Goal: Use online tool/utility: Utilize a website feature to perform a specific function

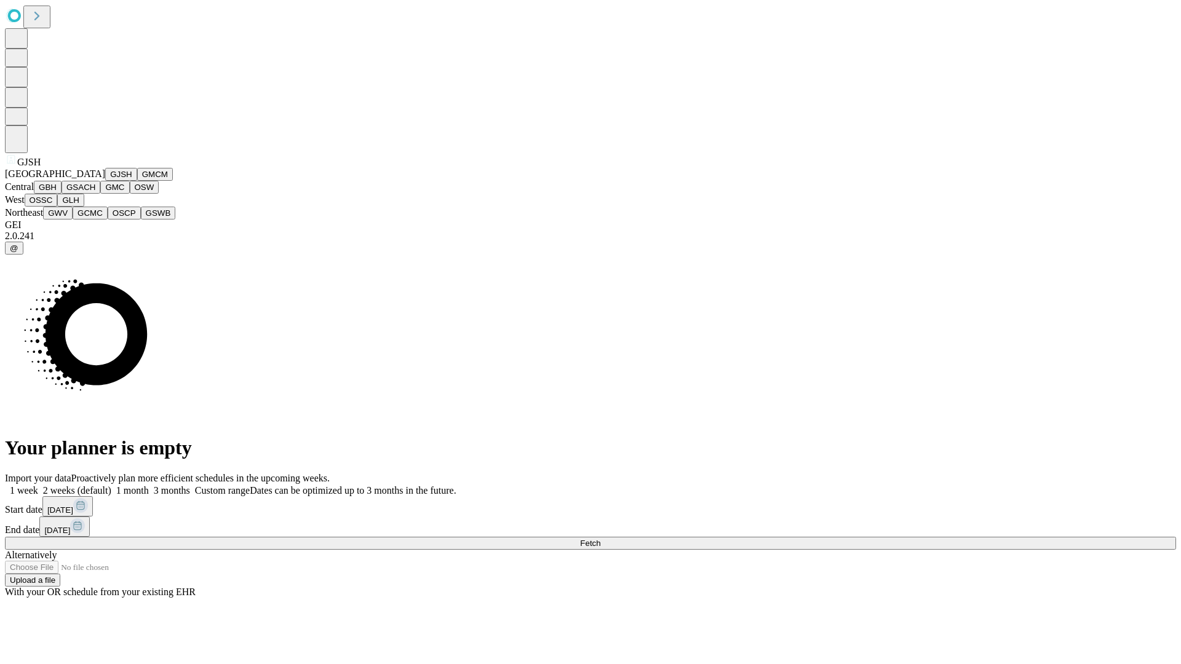
click at [105, 181] on button "GJSH" at bounding box center [121, 174] width 32 height 13
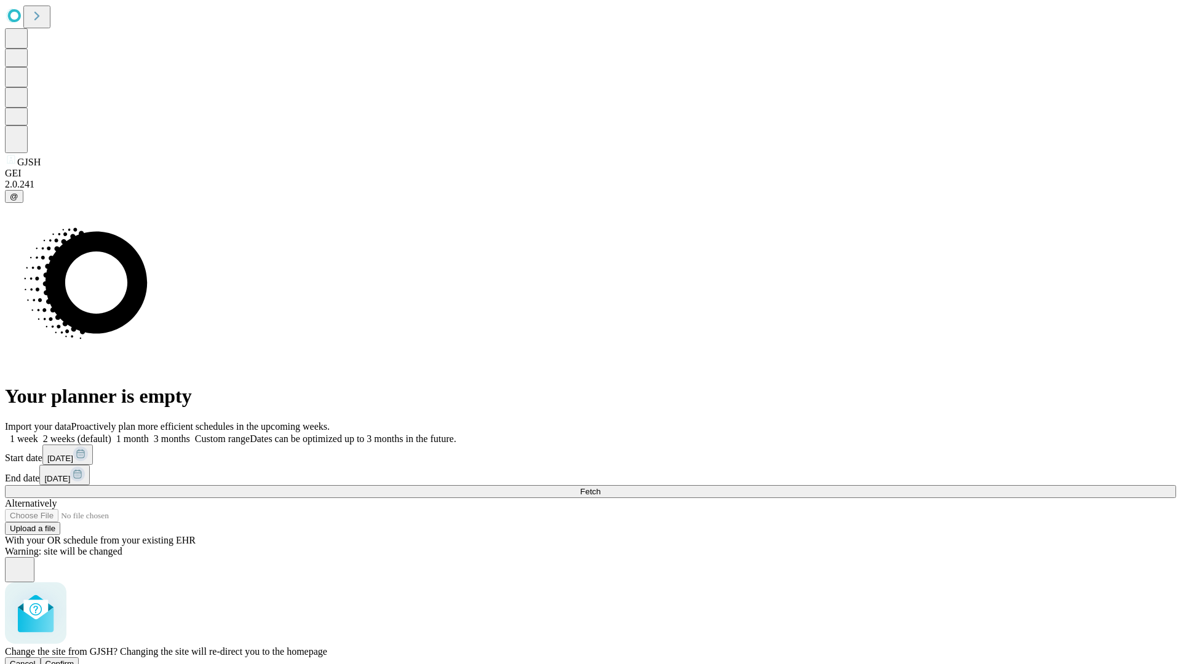
click at [74, 659] on span "Confirm" at bounding box center [60, 663] width 29 height 9
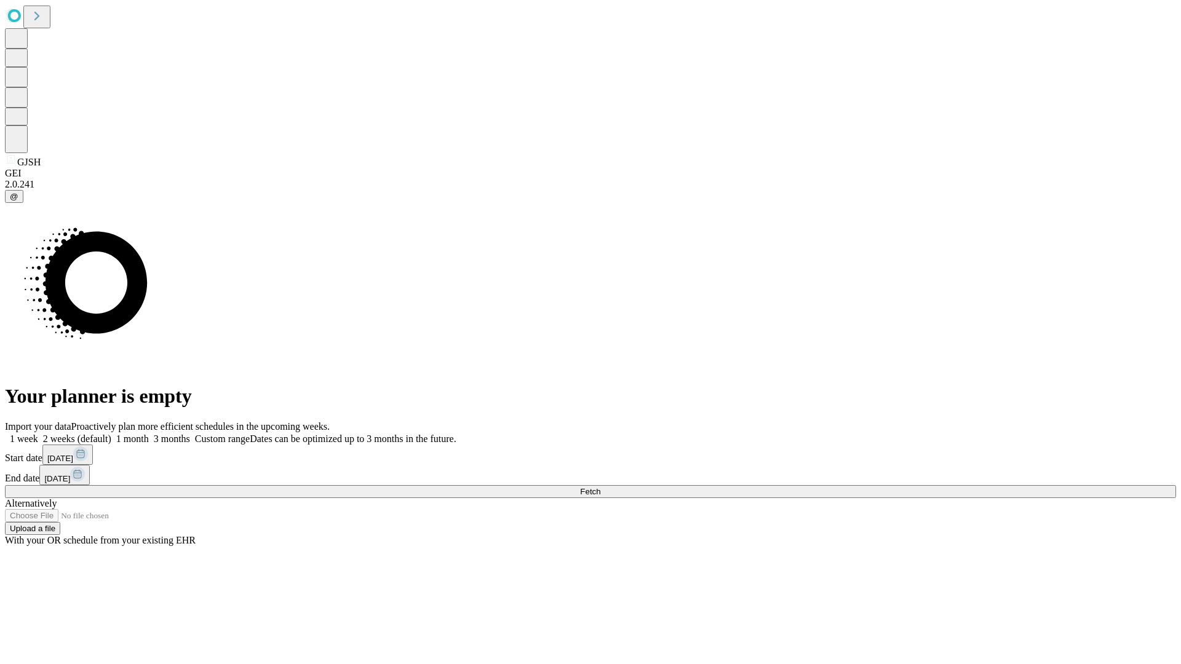
click at [149, 434] on label "1 month" at bounding box center [130, 439] width 38 height 10
click at [600, 487] on span "Fetch" at bounding box center [590, 491] width 20 height 9
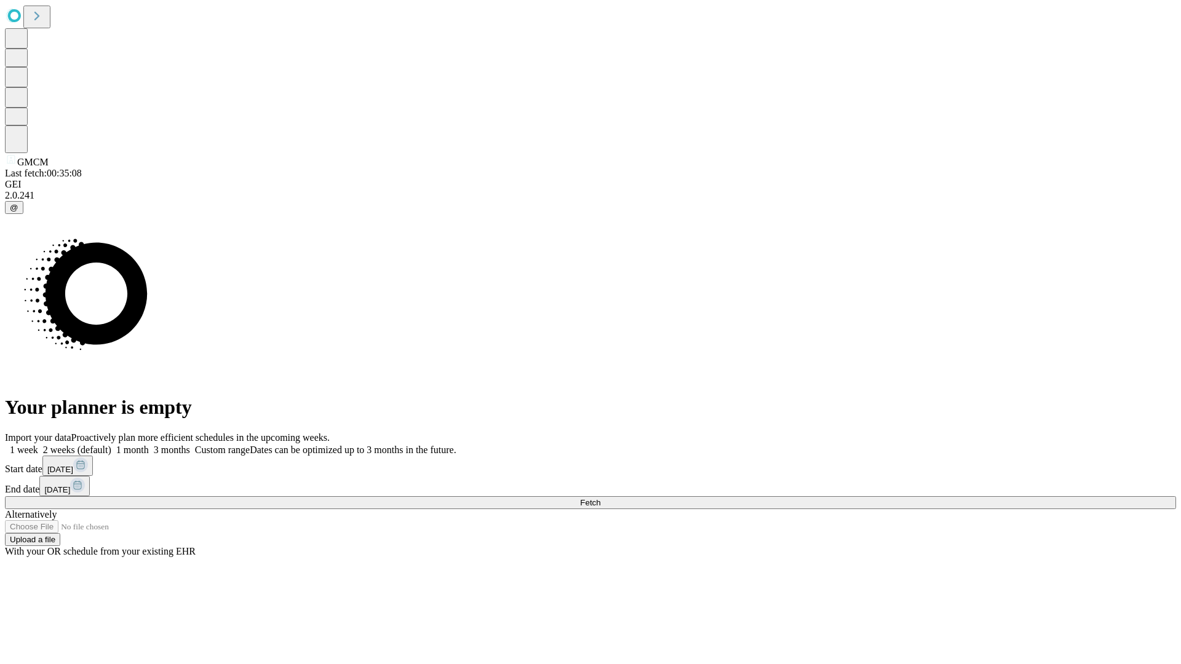
click at [149, 445] on label "1 month" at bounding box center [130, 450] width 38 height 10
click at [600, 498] on span "Fetch" at bounding box center [590, 502] width 20 height 9
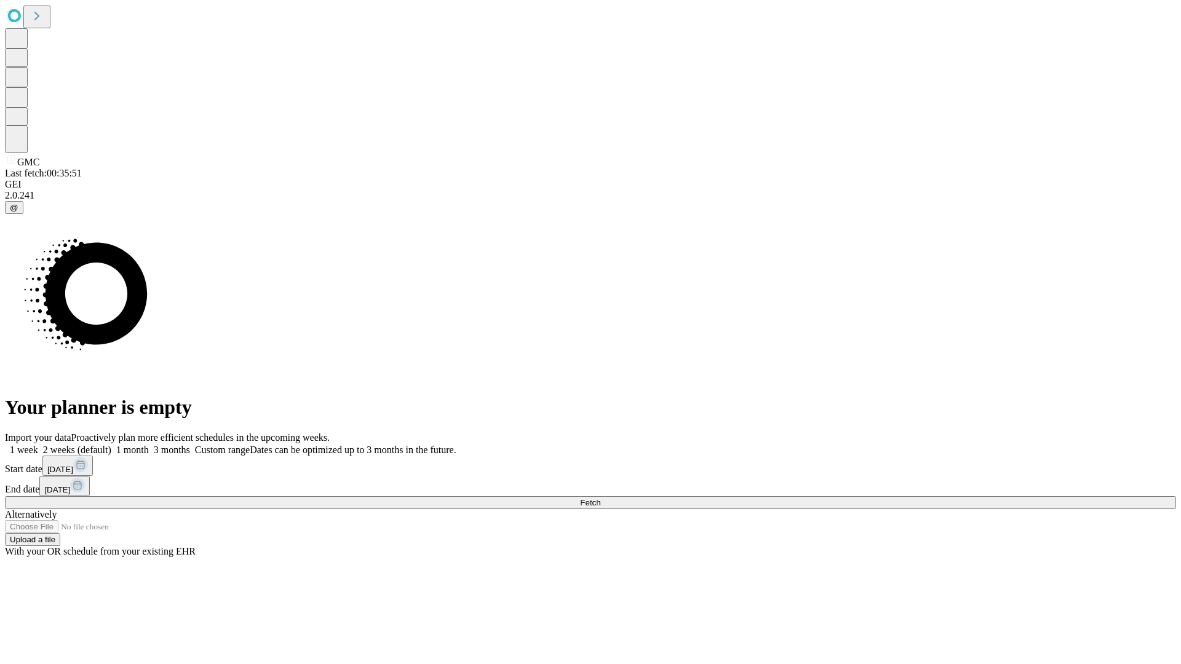
click at [600, 498] on span "Fetch" at bounding box center [590, 502] width 20 height 9
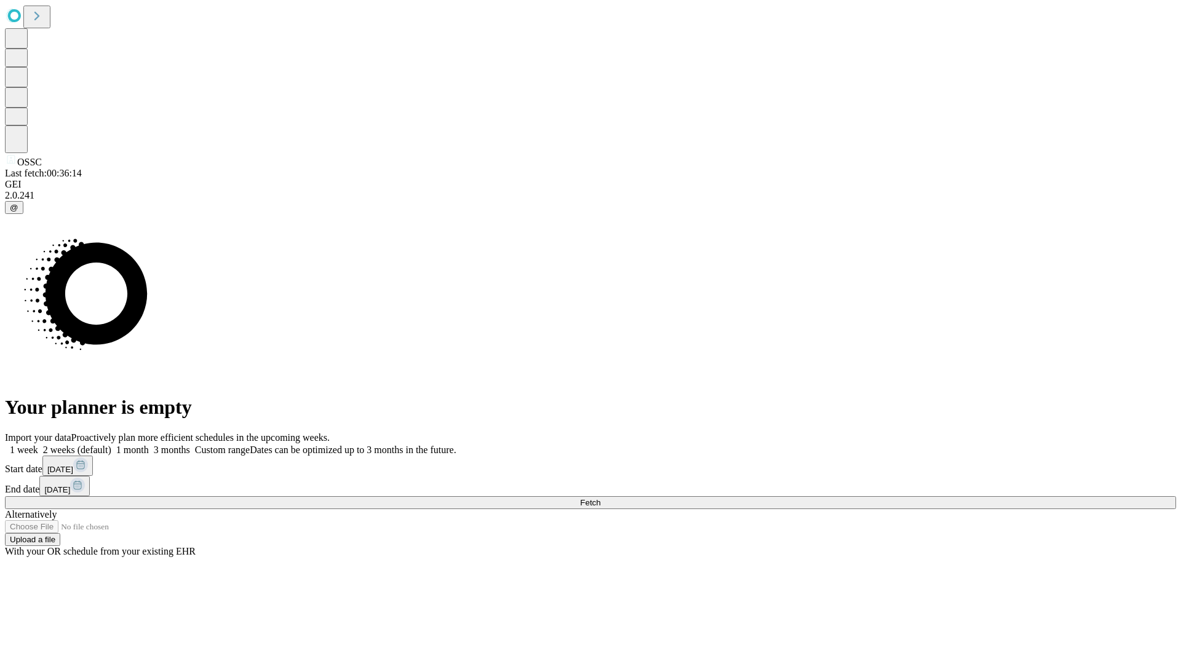
click at [149, 445] on label "1 month" at bounding box center [130, 450] width 38 height 10
click at [600, 498] on span "Fetch" at bounding box center [590, 502] width 20 height 9
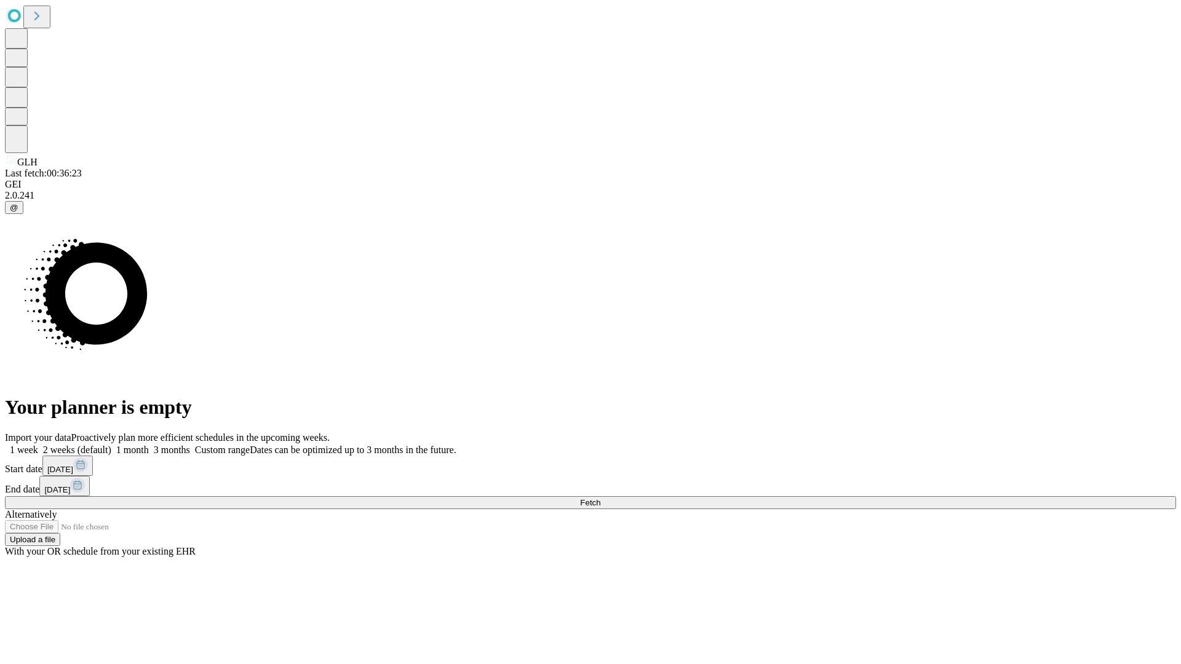
click at [149, 445] on label "1 month" at bounding box center [130, 450] width 38 height 10
click at [600, 498] on span "Fetch" at bounding box center [590, 502] width 20 height 9
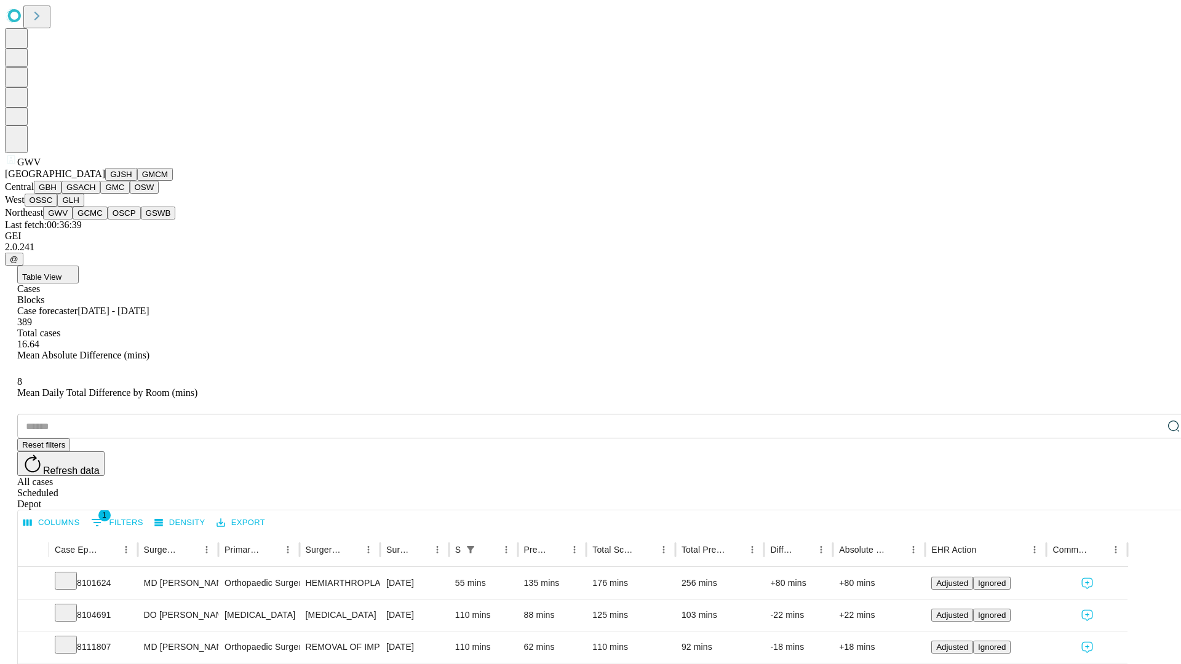
click at [95, 220] on button "GCMC" at bounding box center [90, 213] width 35 height 13
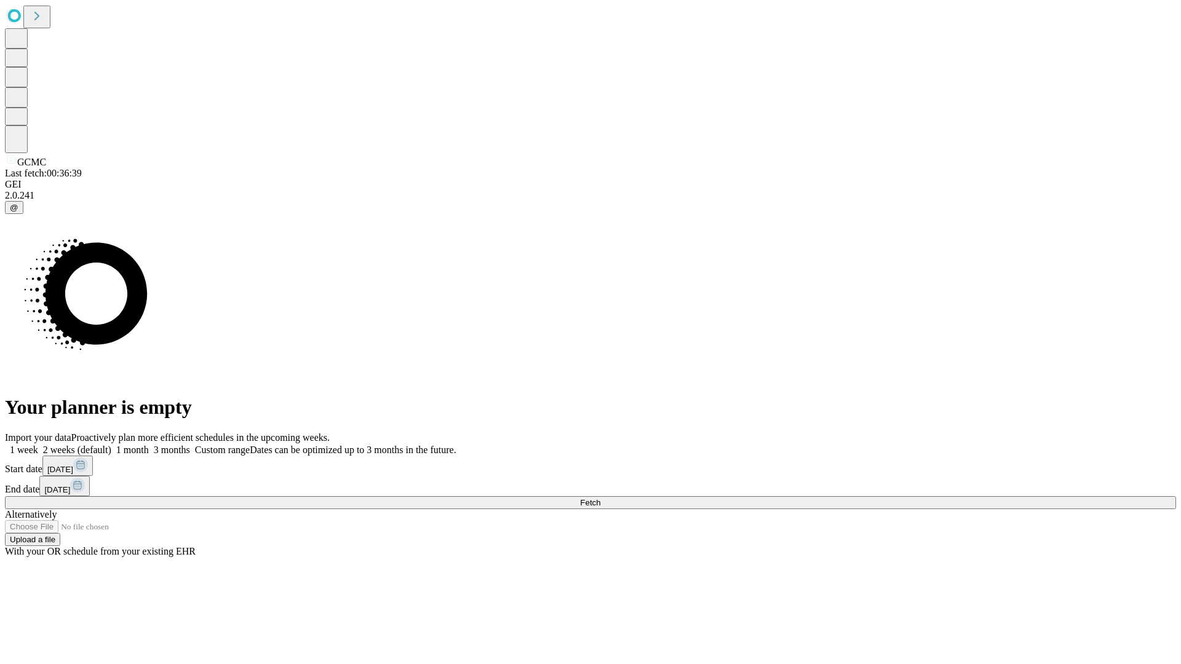
click at [600, 498] on span "Fetch" at bounding box center [590, 502] width 20 height 9
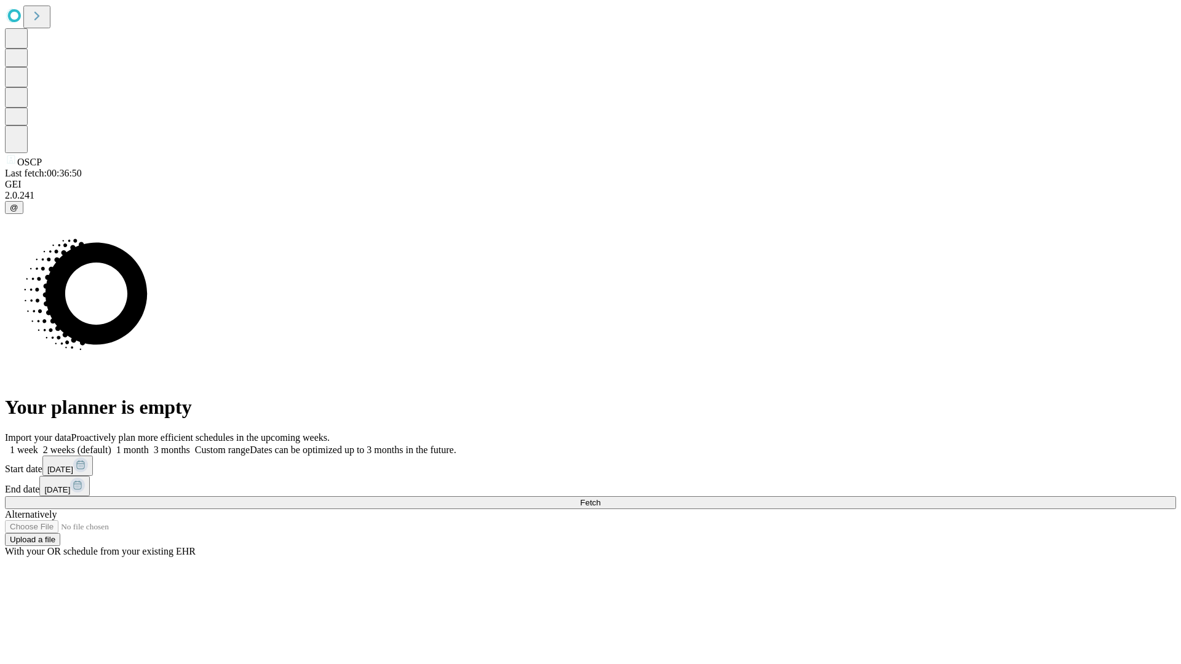
click at [149, 445] on label "1 month" at bounding box center [130, 450] width 38 height 10
click at [600, 498] on span "Fetch" at bounding box center [590, 502] width 20 height 9
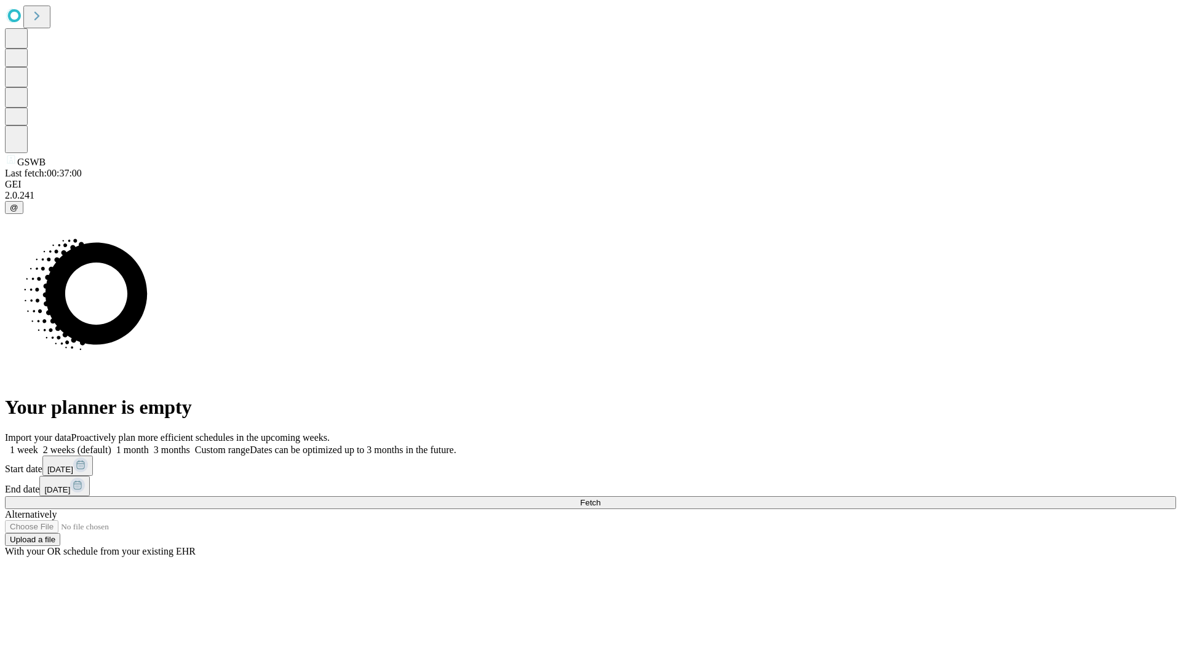
click at [149, 445] on label "1 month" at bounding box center [130, 450] width 38 height 10
click at [600, 498] on span "Fetch" at bounding box center [590, 502] width 20 height 9
